Goal: Information Seeking & Learning: Compare options

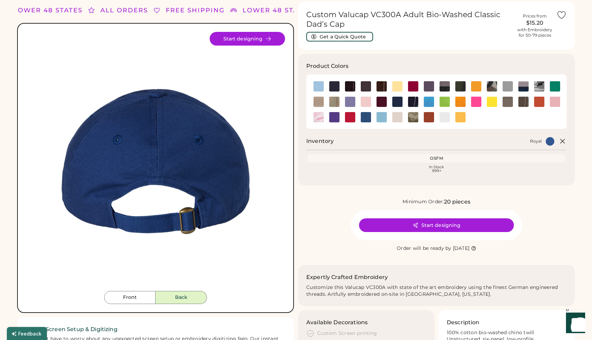
scroll to position [24, 0]
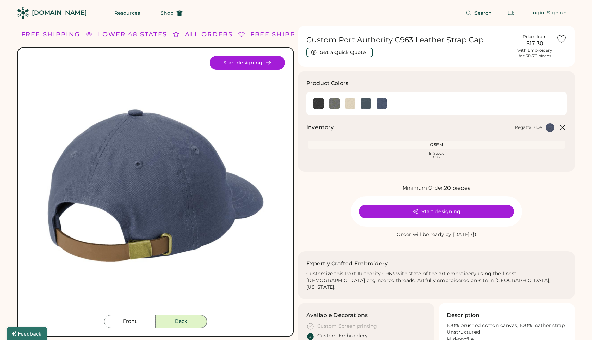
scroll to position [76, 0]
